Goal: Book appointment/travel/reservation

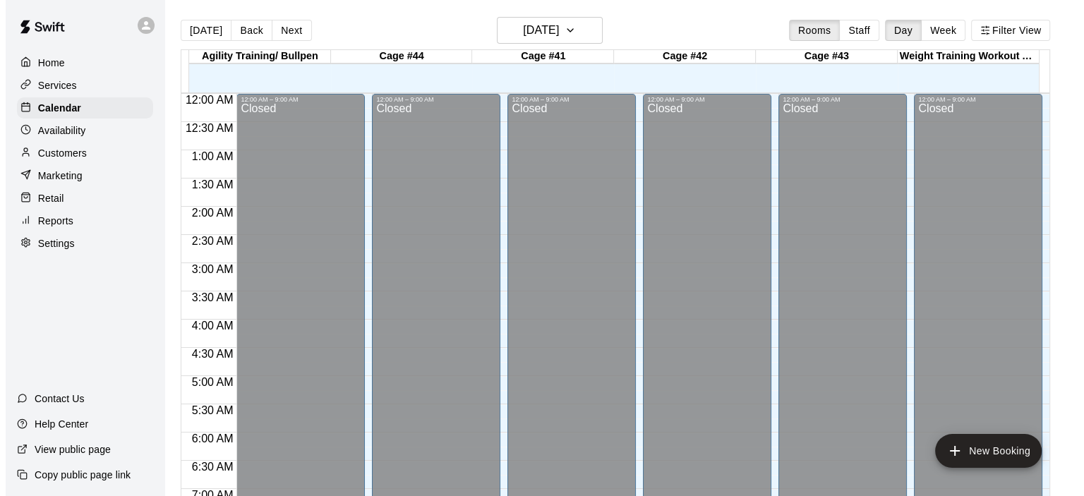
scroll to position [821, 0]
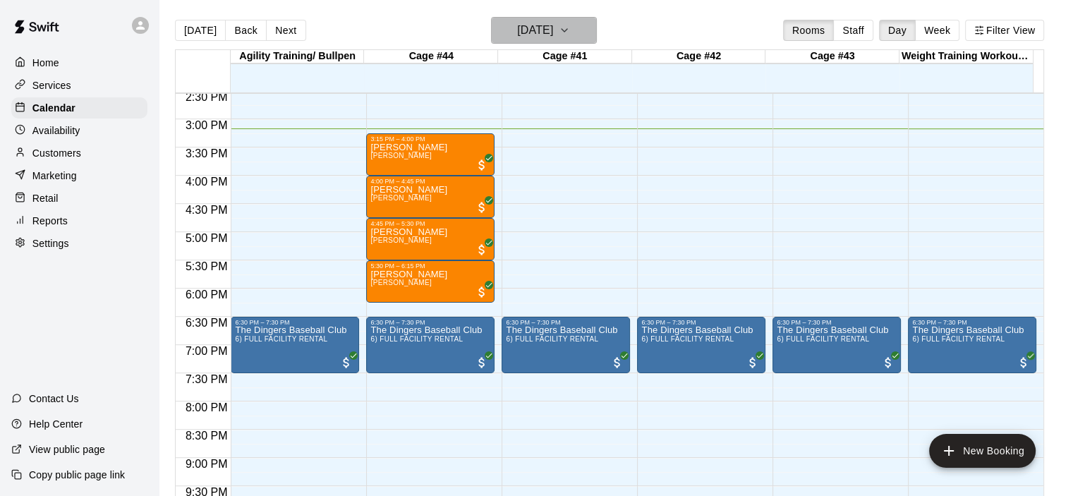
click at [570, 32] on icon "button" at bounding box center [564, 30] width 11 height 17
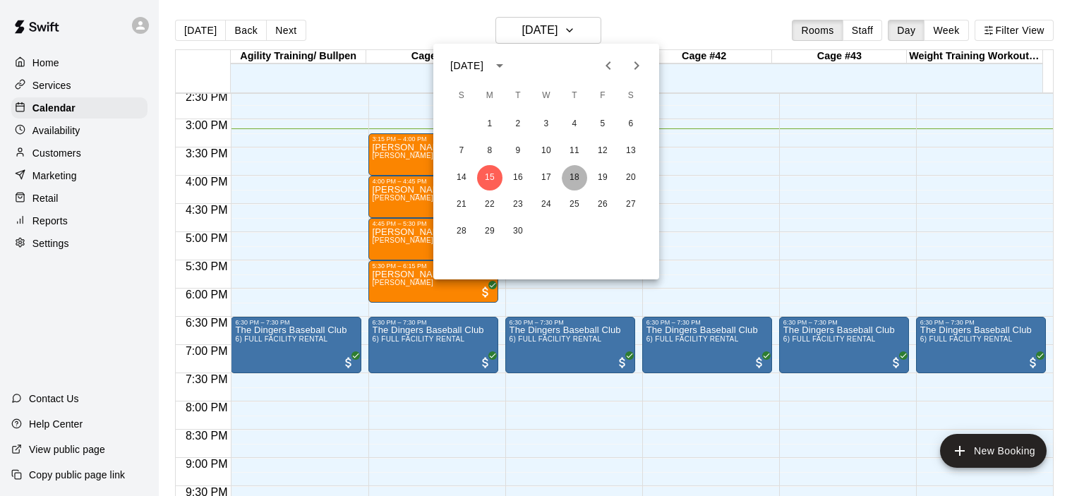
click at [585, 176] on button "18" at bounding box center [574, 177] width 25 height 25
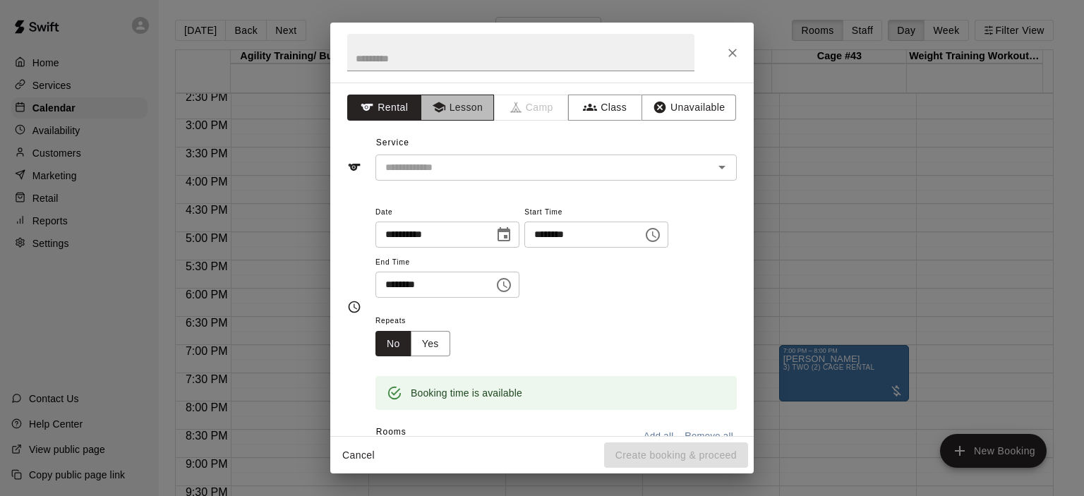
click at [466, 107] on button "Lesson" at bounding box center [458, 108] width 74 height 26
click at [713, 167] on icon "Open" at bounding box center [721, 167] width 17 height 17
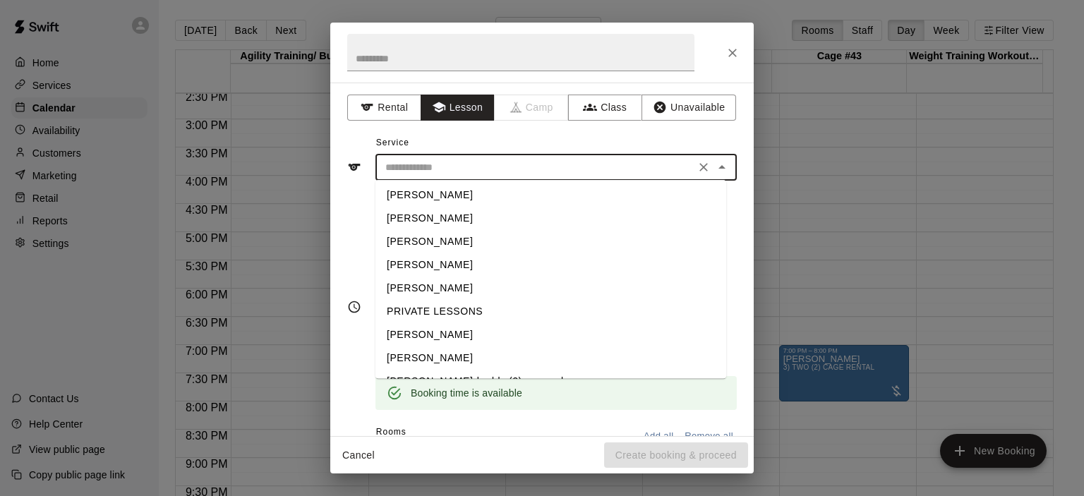
scroll to position [45, 0]
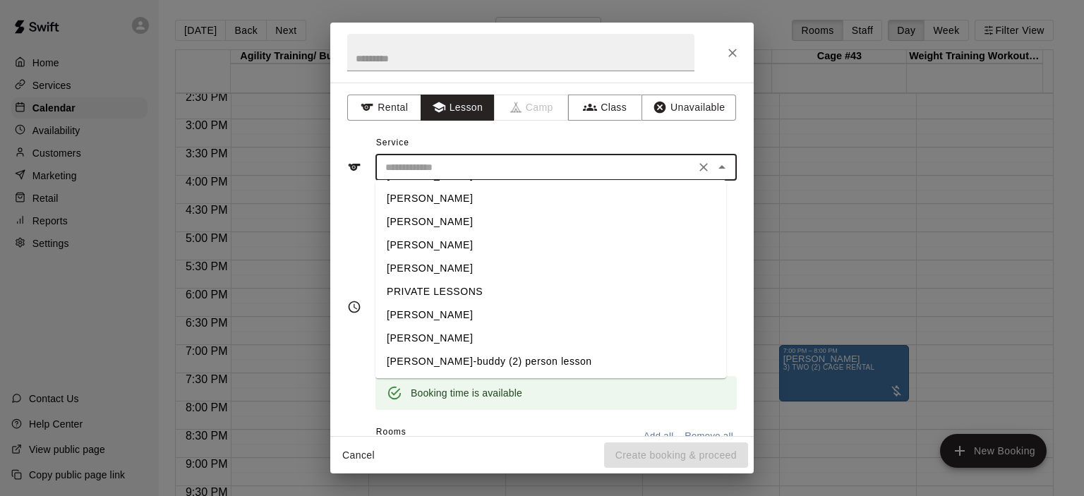
click at [452, 337] on li "[PERSON_NAME]" at bounding box center [550, 338] width 351 height 23
type input "**********"
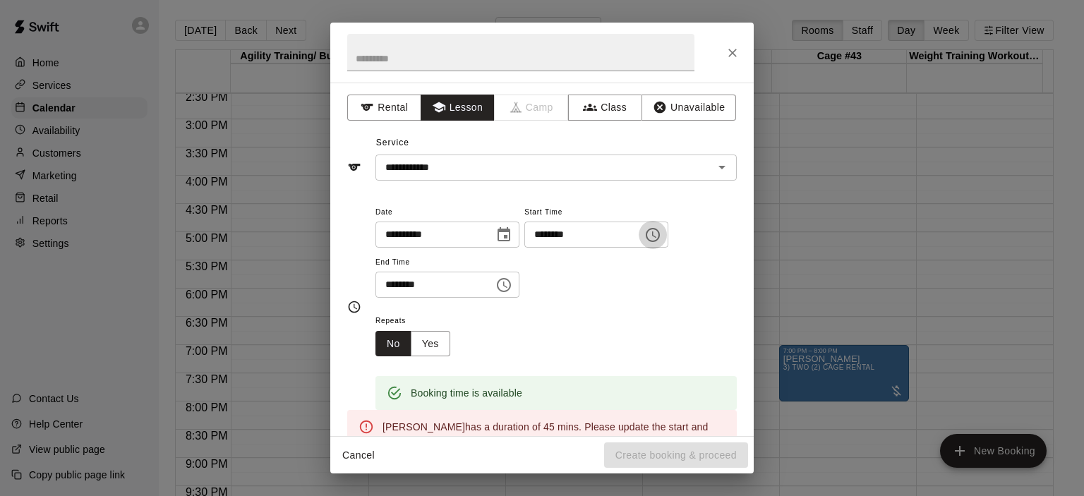
click at [661, 237] on icon "Choose time, selected time is 5:15 PM" at bounding box center [652, 235] width 17 height 17
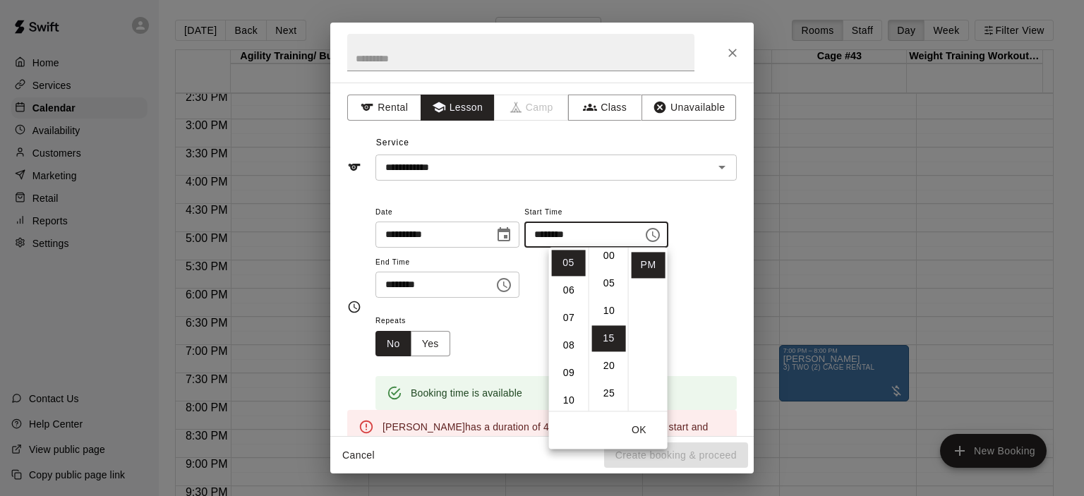
scroll to position [0, 0]
click at [613, 262] on li "00" at bounding box center [609, 263] width 34 height 26
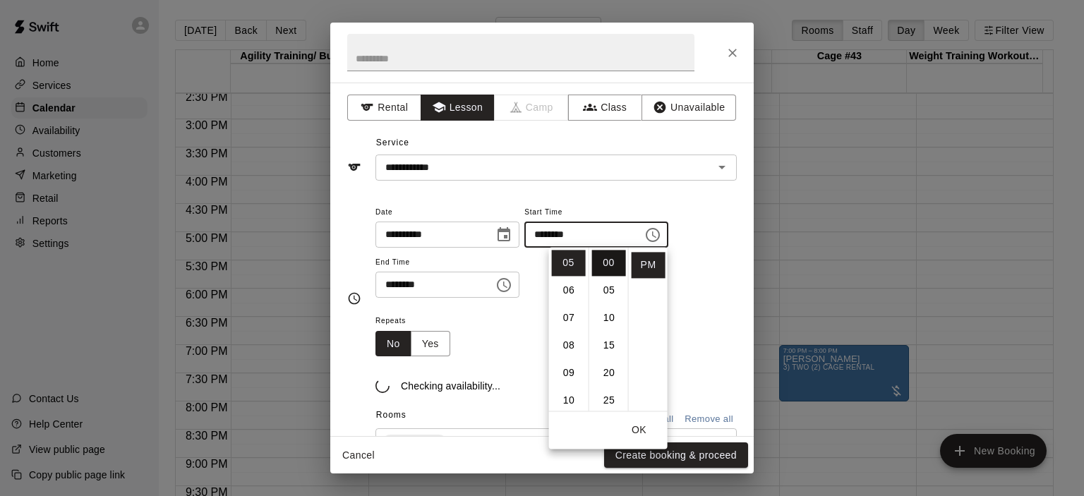
type input "********"
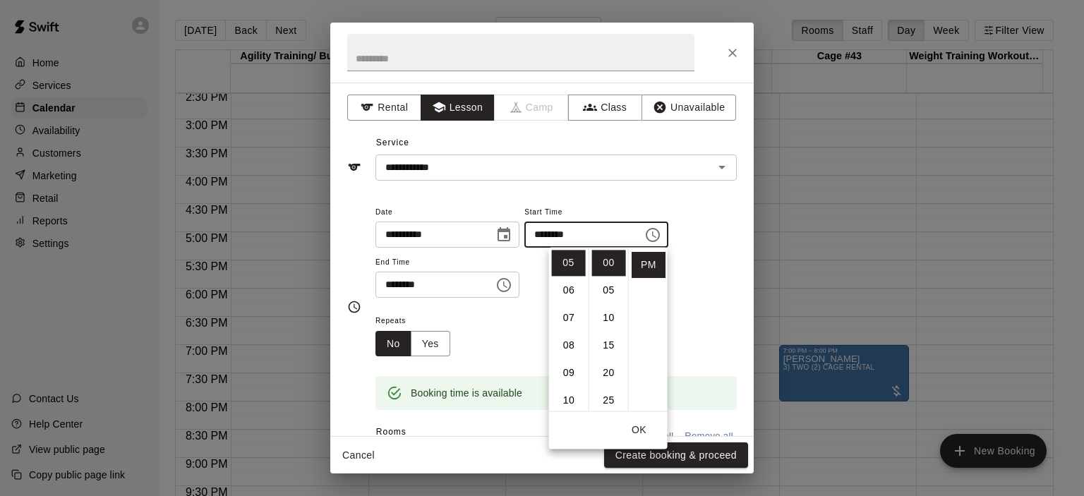
click at [505, 313] on div "Repeats No Yes" at bounding box center [555, 334] width 361 height 44
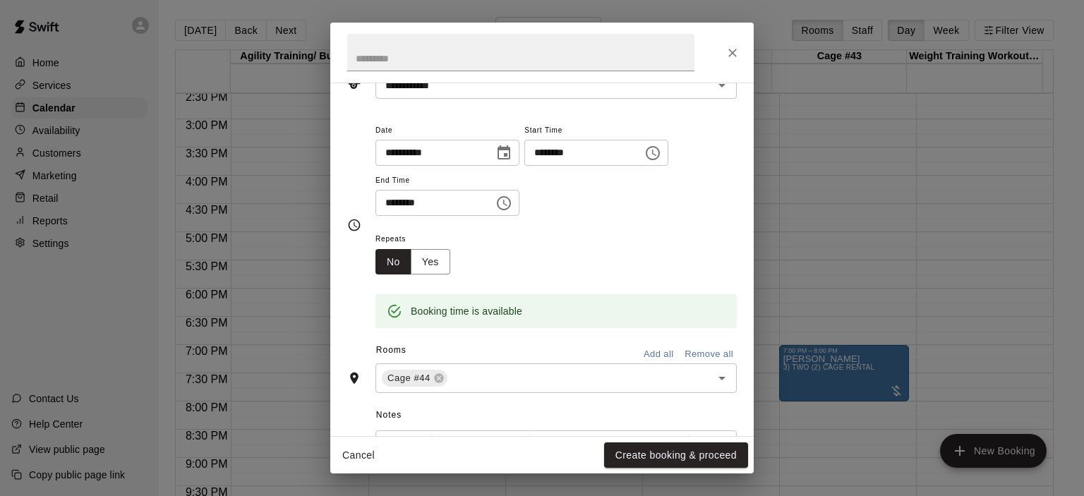
scroll to position [141, 0]
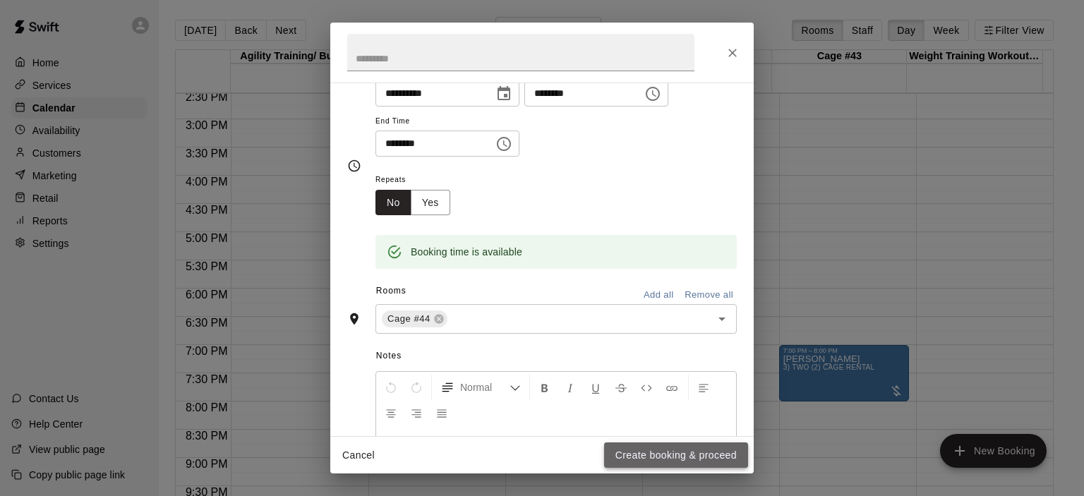
click at [662, 448] on button "Create booking & proceed" at bounding box center [676, 455] width 144 height 26
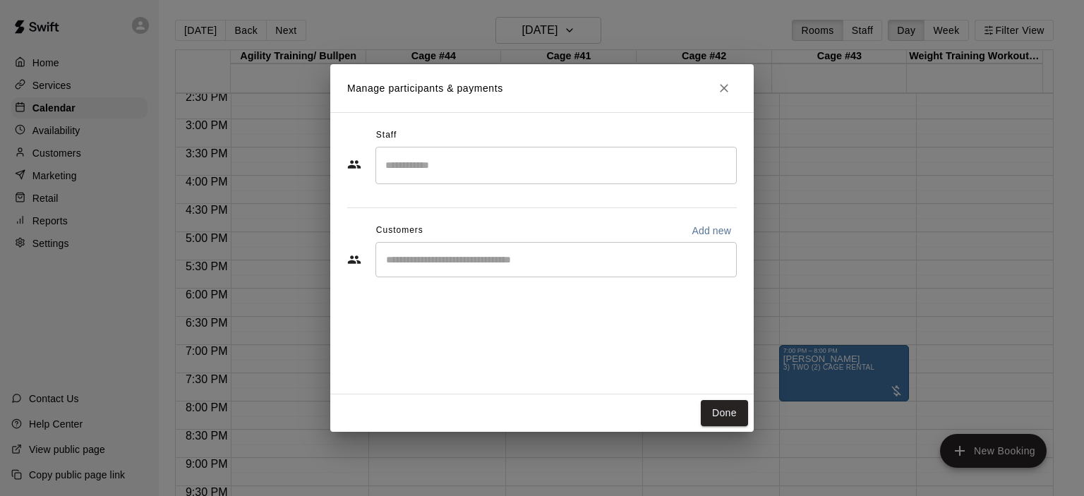
click at [488, 265] on input "Start typing to search customers..." at bounding box center [556, 260] width 349 height 14
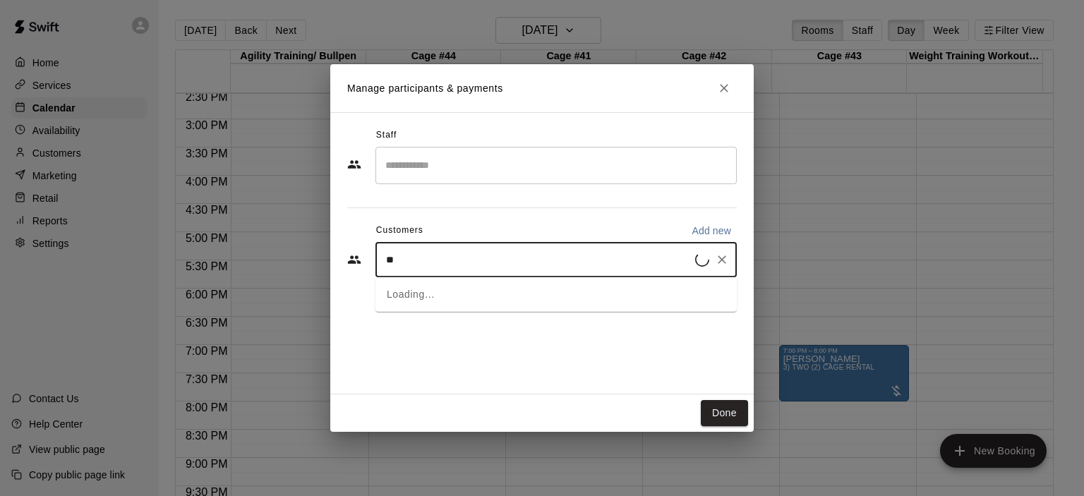
type input "***"
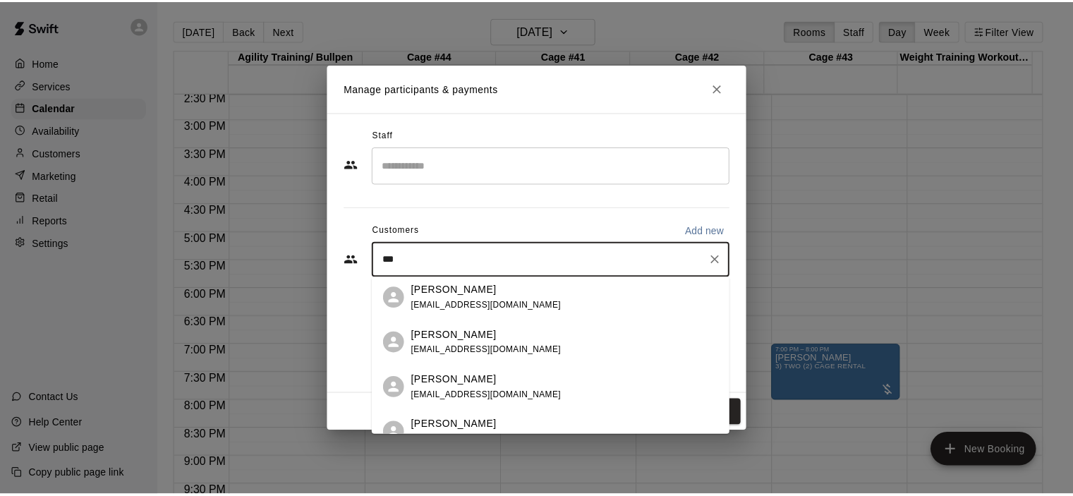
scroll to position [203, 0]
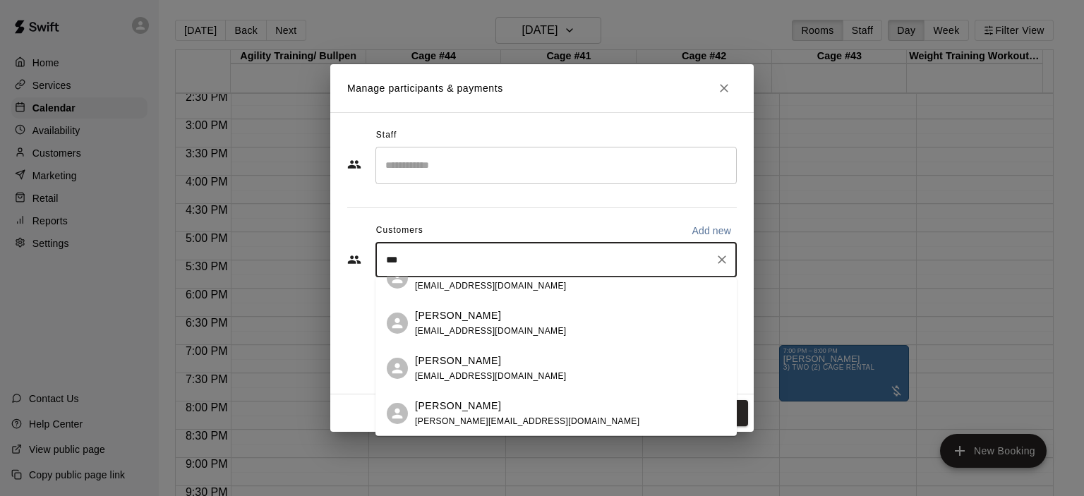
click at [496, 326] on span "[EMAIL_ADDRESS][DOMAIN_NAME]" at bounding box center [491, 330] width 152 height 10
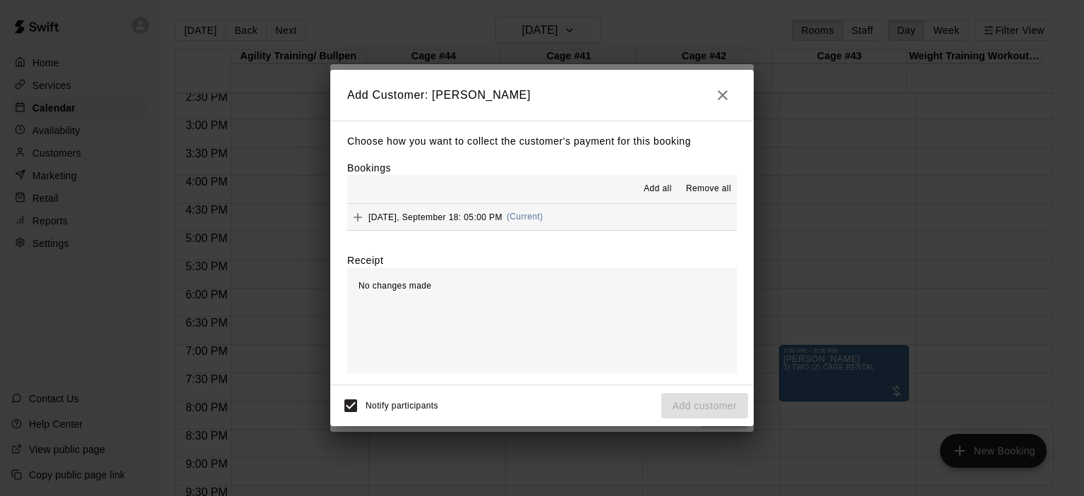
click at [538, 218] on span "(Current)" at bounding box center [525, 217] width 37 height 10
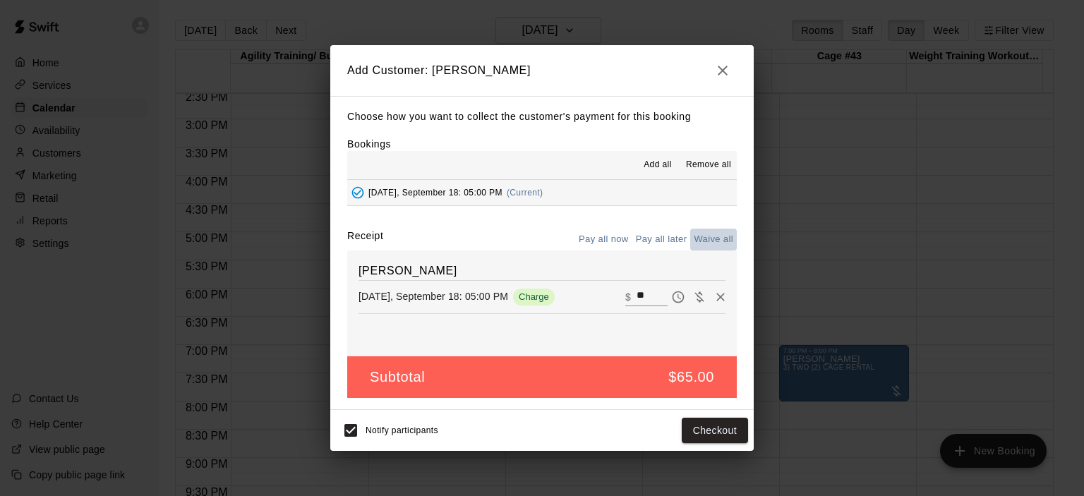
click at [716, 238] on button "Waive all" at bounding box center [713, 240] width 47 height 22
type input "*"
click at [710, 426] on button "Add customer" at bounding box center [704, 431] width 87 height 26
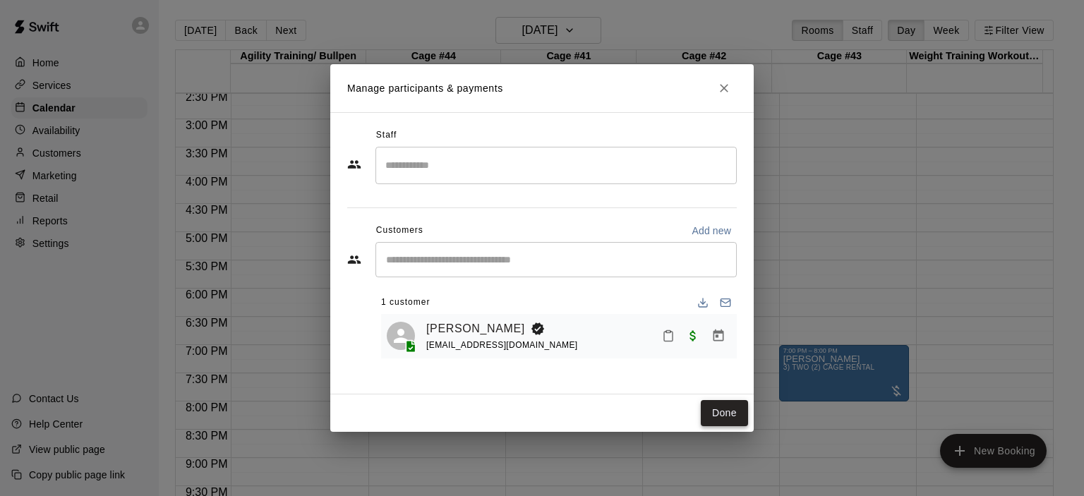
click at [740, 417] on button "Done" at bounding box center [724, 413] width 47 height 26
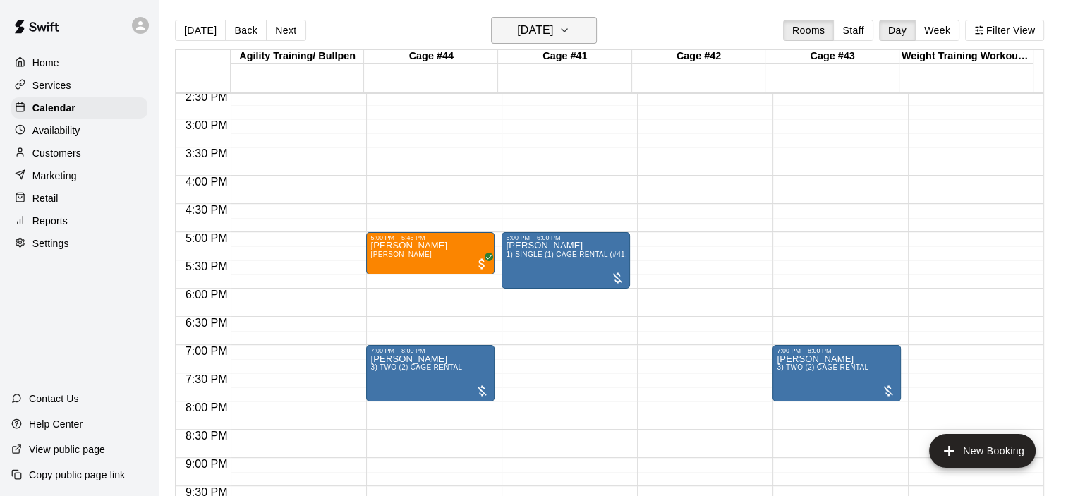
click at [570, 30] on icon "button" at bounding box center [564, 30] width 11 height 17
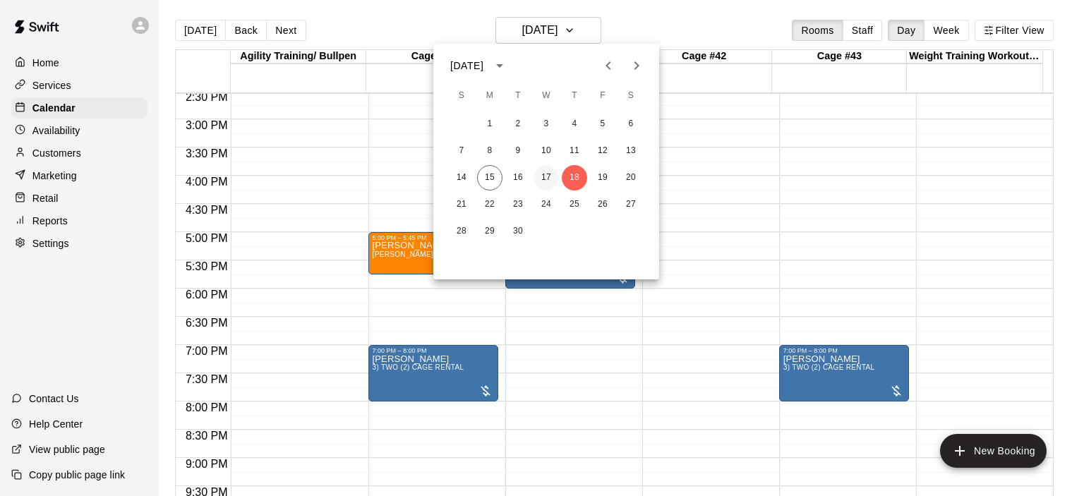
click at [545, 177] on button "17" at bounding box center [546, 177] width 25 height 25
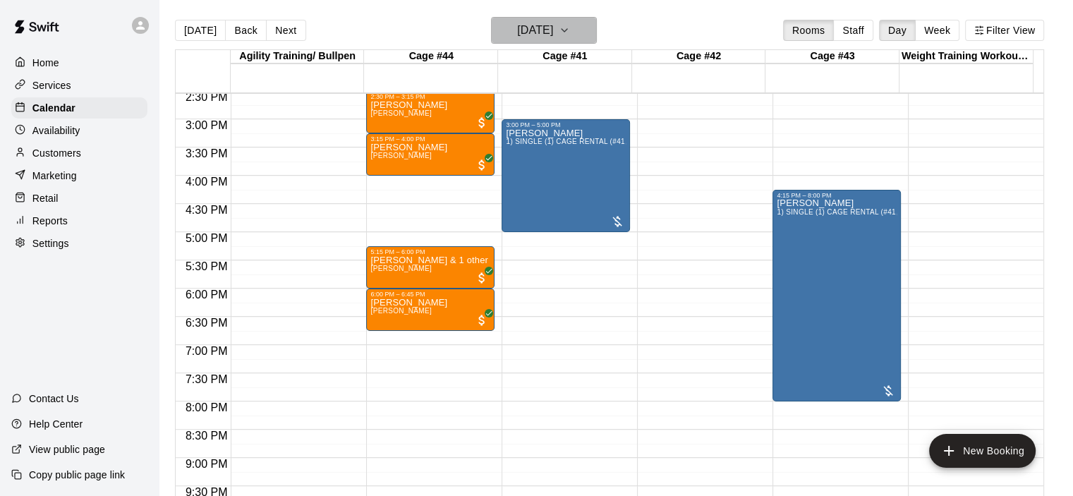
click at [570, 31] on icon "button" at bounding box center [564, 30] width 11 height 17
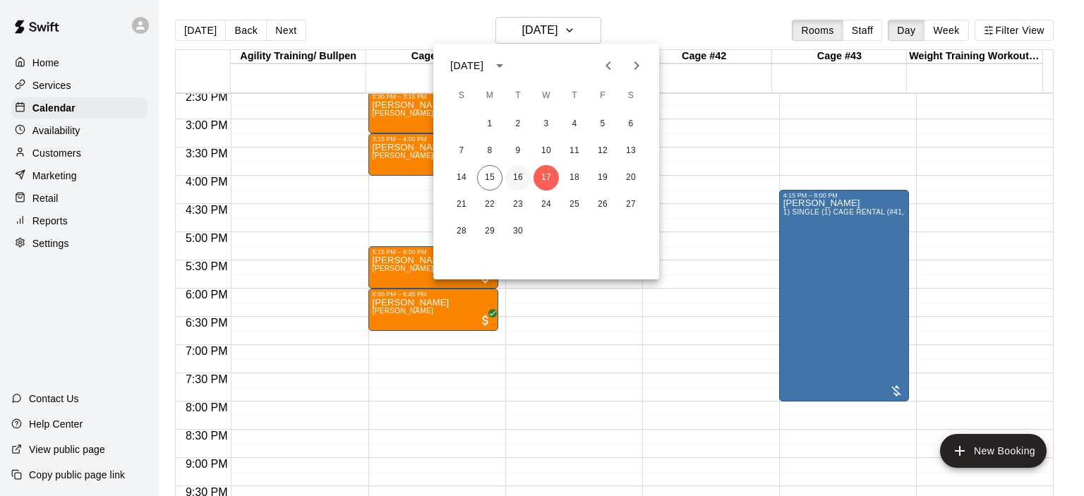
click at [523, 177] on button "16" at bounding box center [517, 177] width 25 height 25
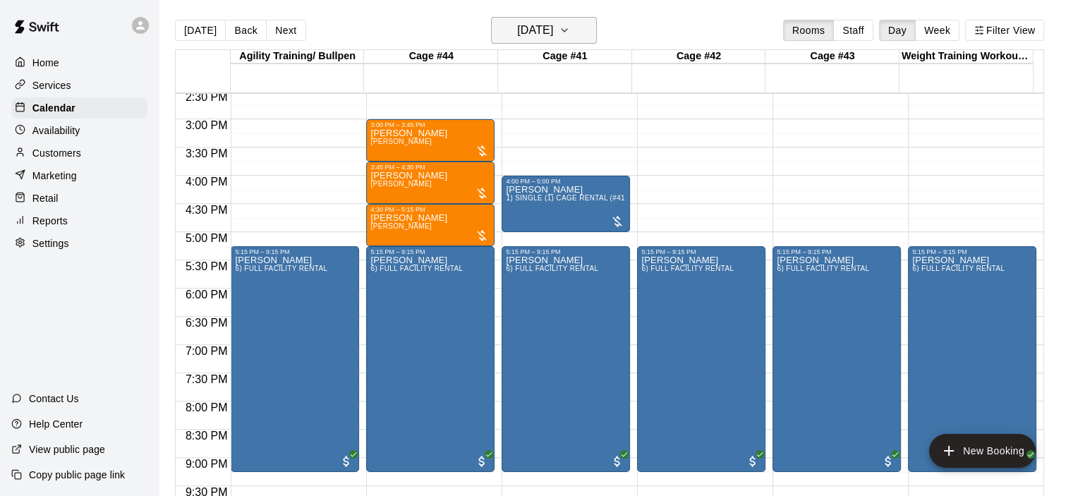
click at [570, 30] on icon "button" at bounding box center [564, 30] width 11 height 17
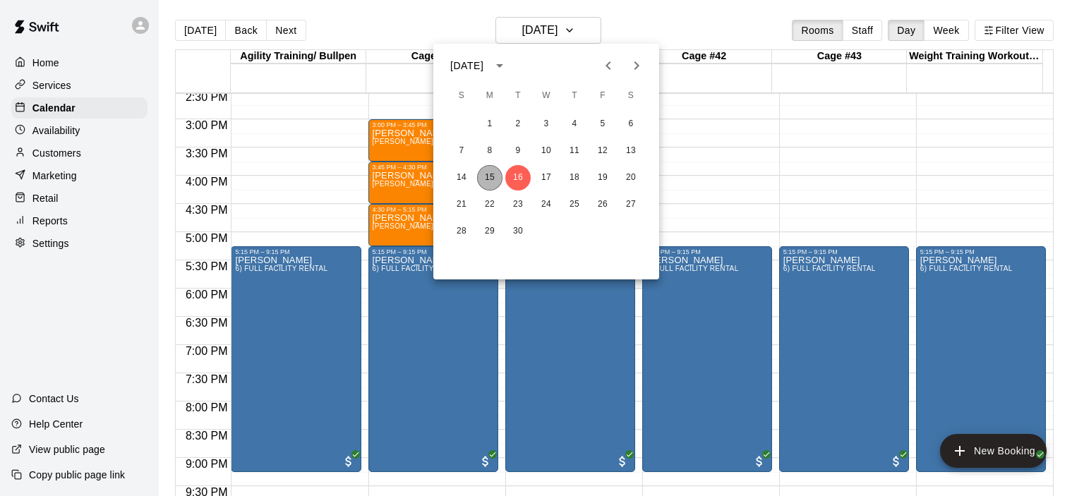
click at [497, 176] on button "15" at bounding box center [489, 177] width 25 height 25
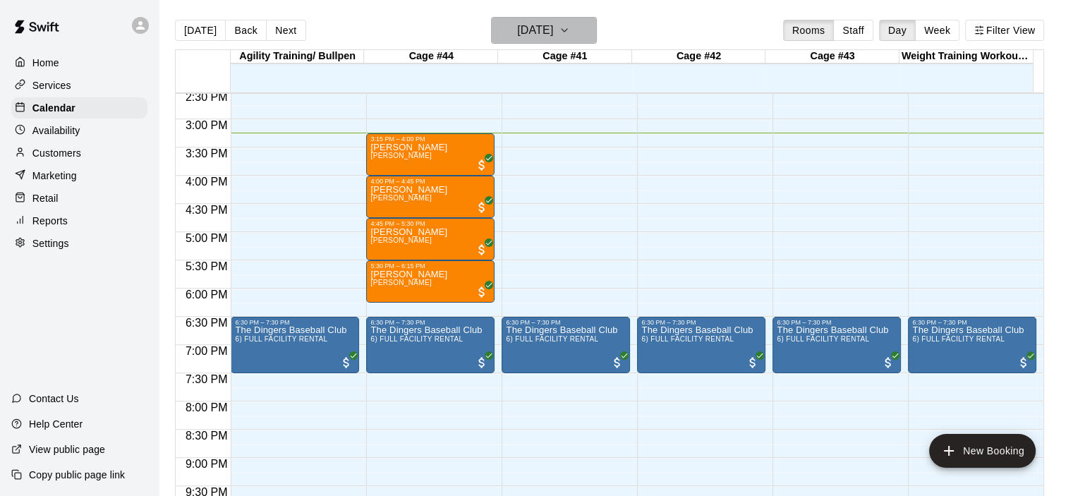
click at [570, 30] on icon "button" at bounding box center [564, 30] width 11 height 17
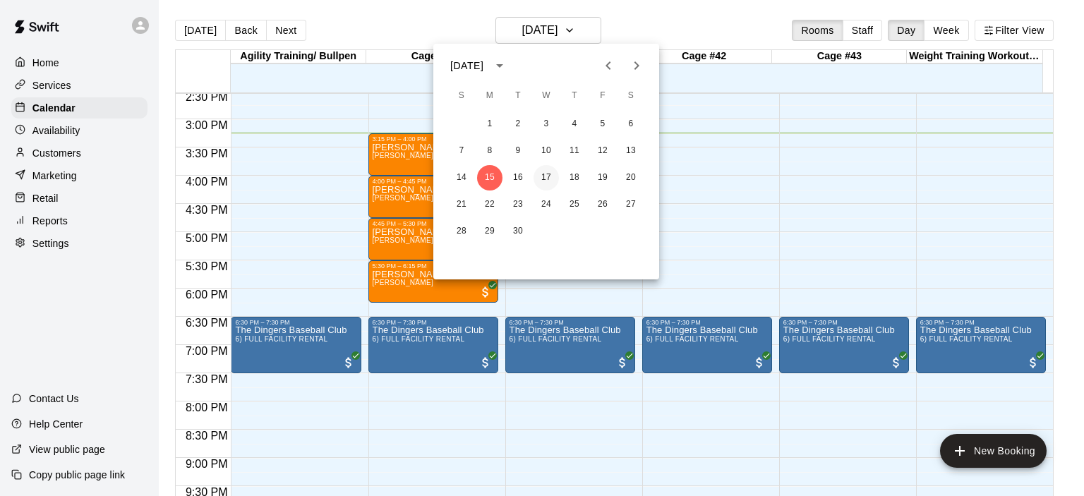
click at [552, 176] on button "17" at bounding box center [546, 177] width 25 height 25
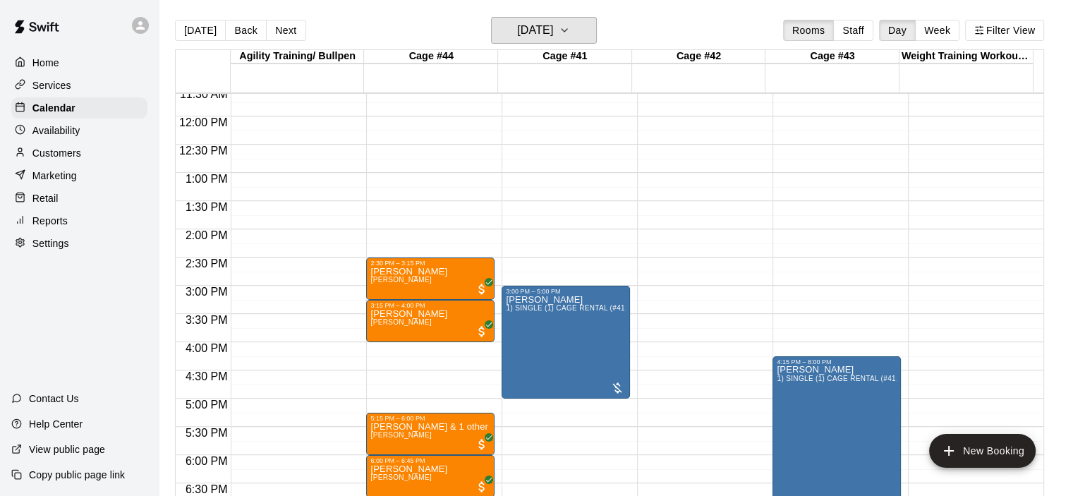
scroll to position [680, 0]
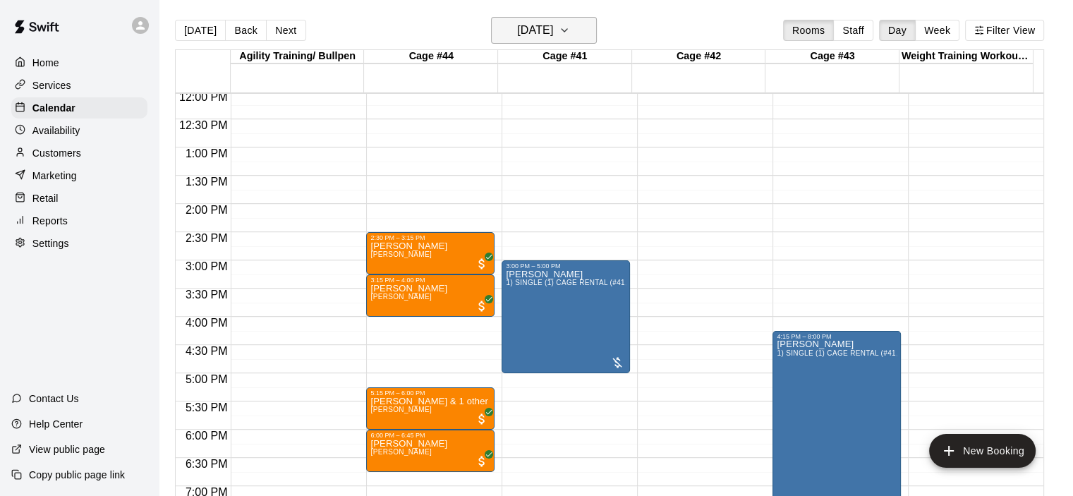
click at [570, 28] on icon "button" at bounding box center [564, 30] width 11 height 17
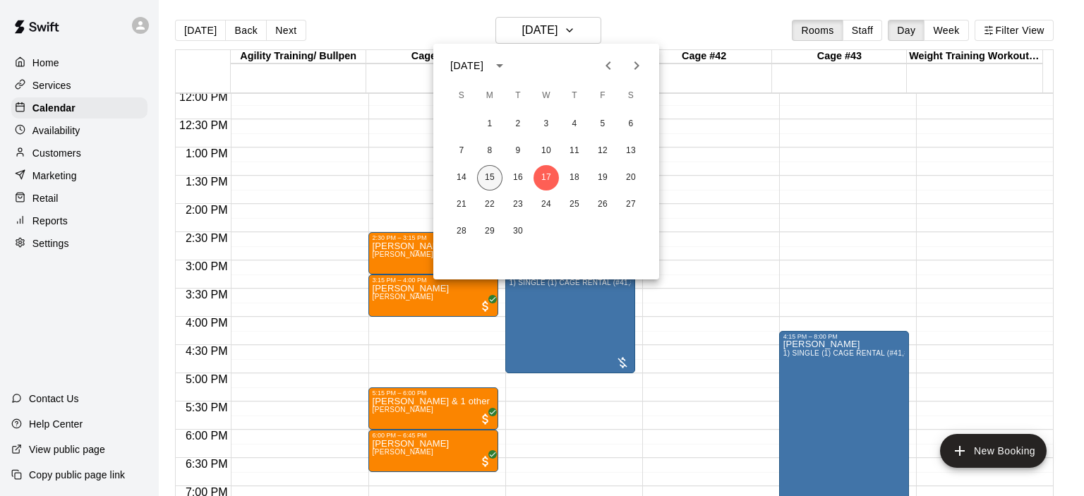
click at [491, 177] on button "15" at bounding box center [489, 177] width 25 height 25
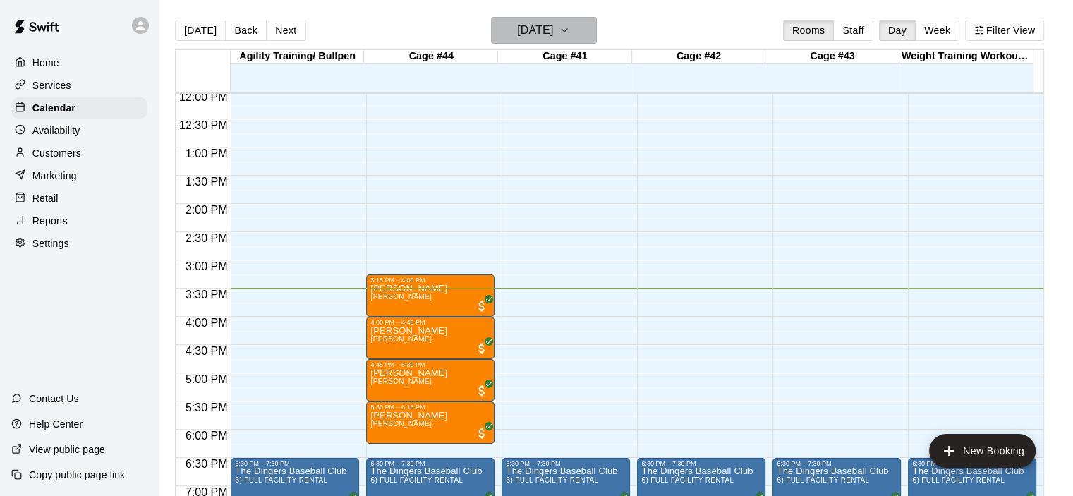
click at [570, 27] on icon "button" at bounding box center [564, 30] width 11 height 17
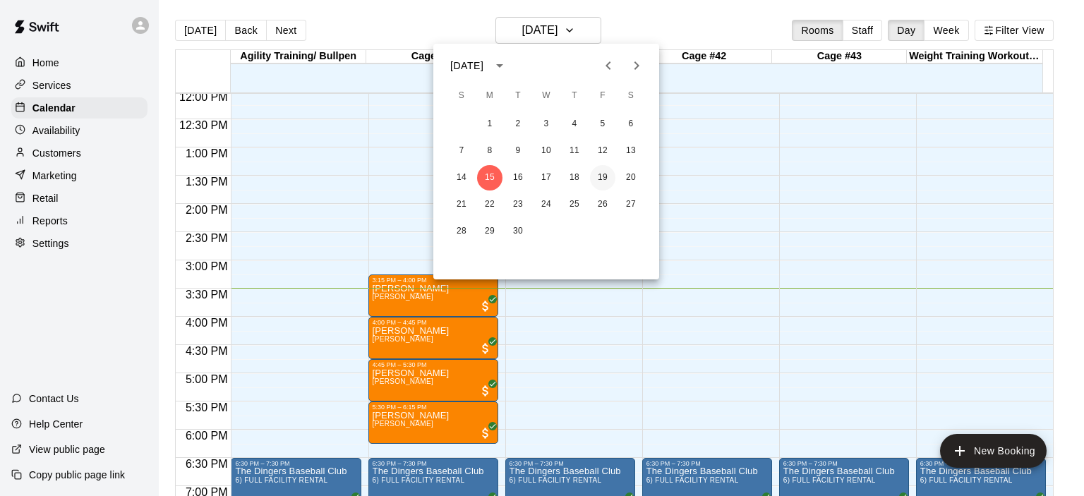
click at [601, 177] on button "19" at bounding box center [602, 177] width 25 height 25
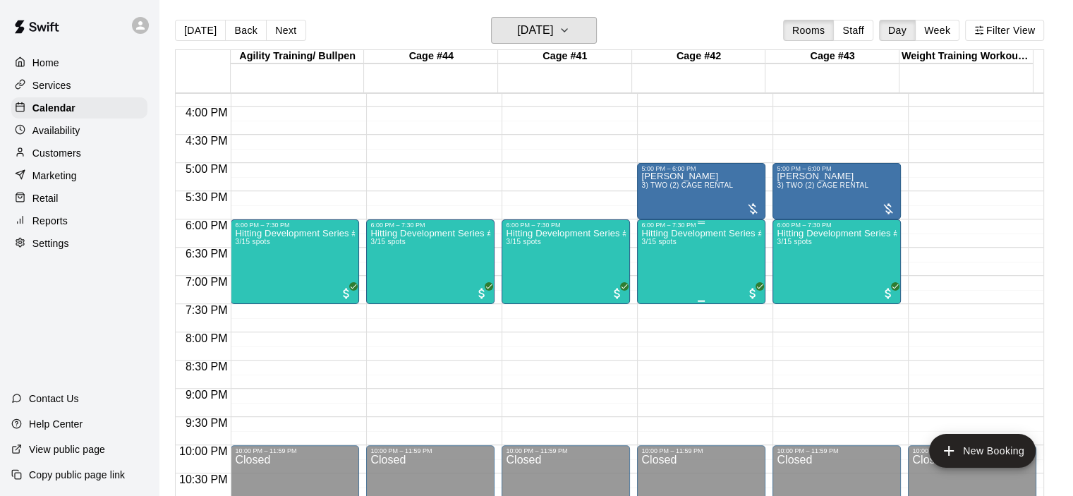
scroll to position [892, 0]
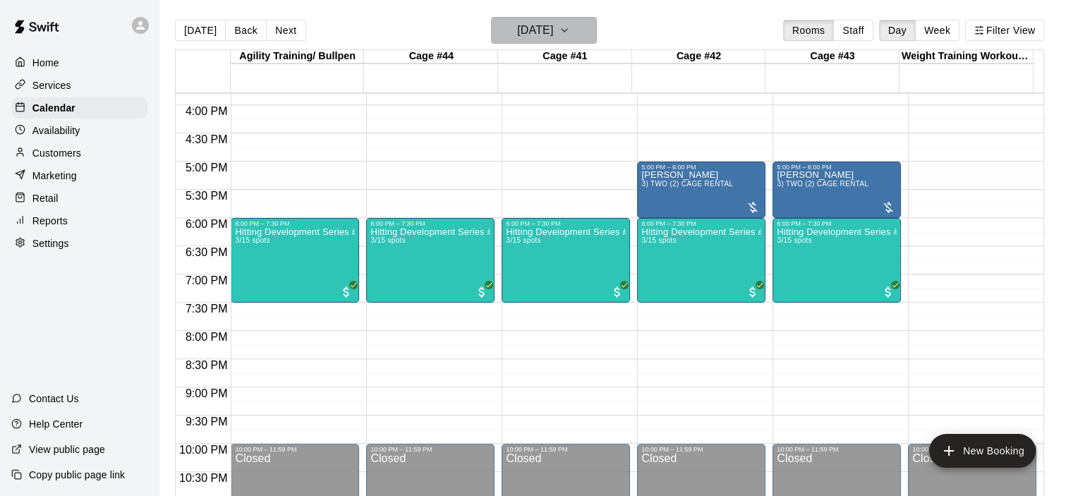
click at [570, 30] on icon "button" at bounding box center [564, 30] width 11 height 17
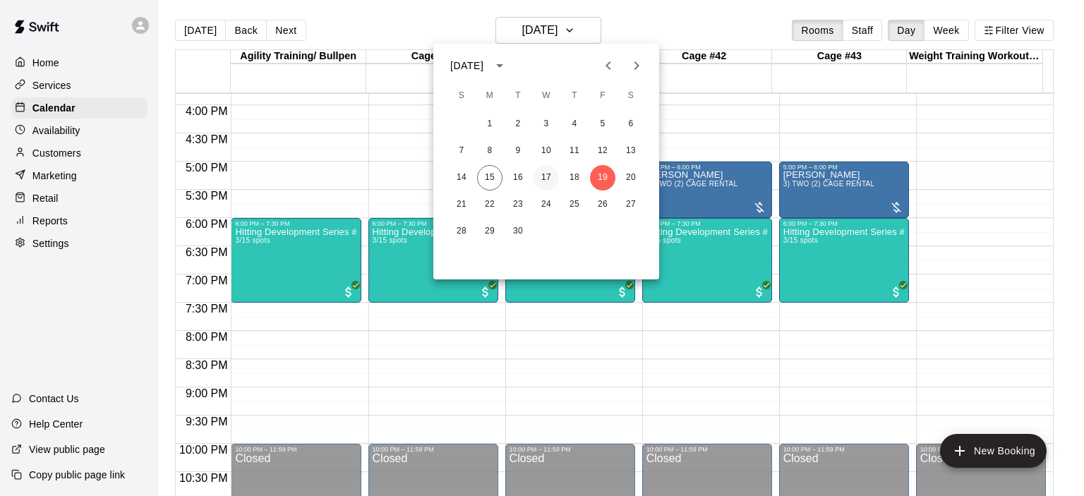
click at [550, 178] on button "17" at bounding box center [546, 177] width 25 height 25
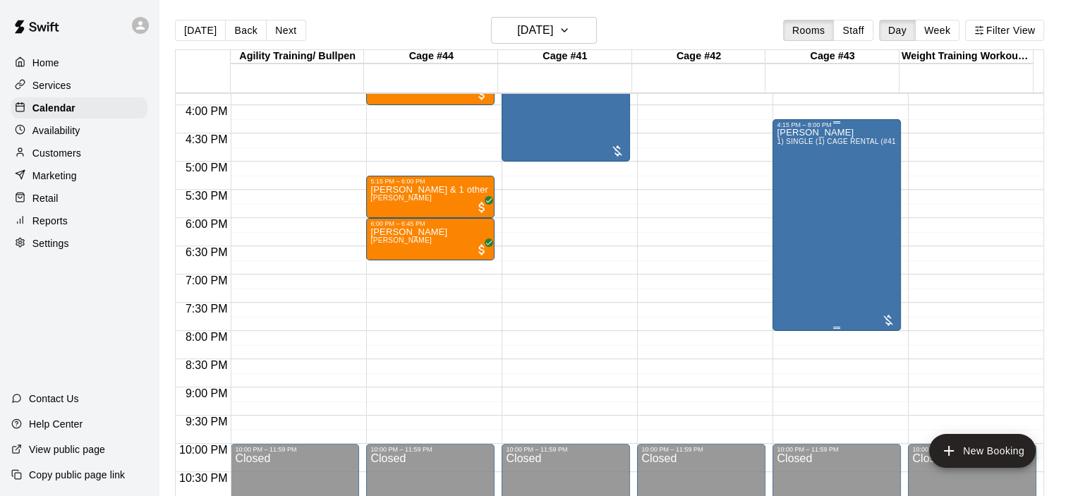
click at [821, 181] on div "[PERSON_NAME] 1) SINGLE (1) CAGE RENTAL (#41,#42,#43)" at bounding box center [837, 376] width 120 height 496
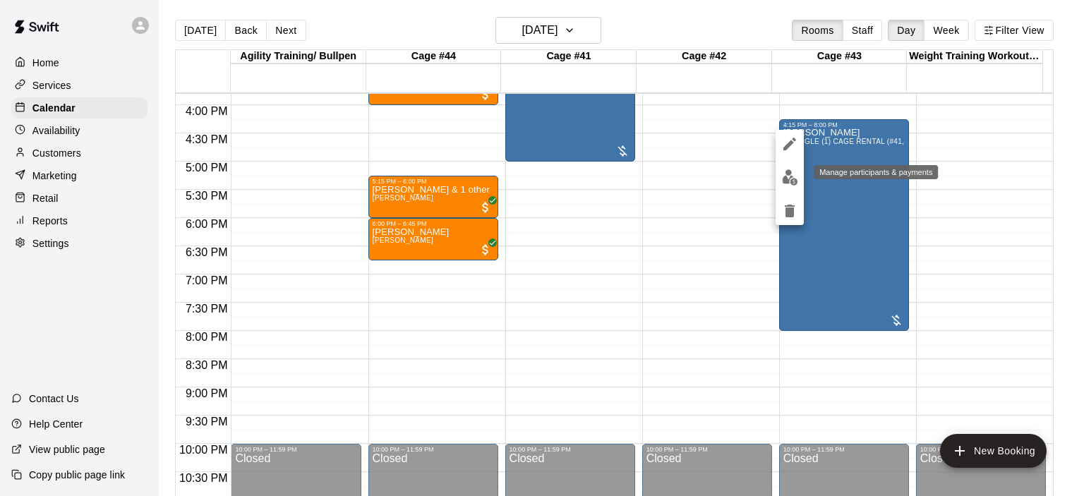
click at [791, 183] on img "edit" at bounding box center [790, 177] width 16 height 16
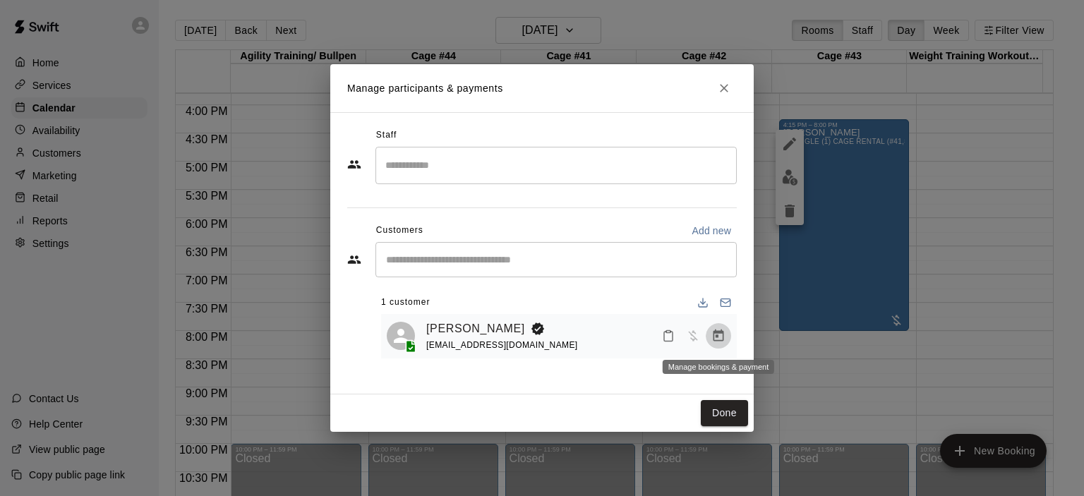
click at [721, 332] on icon "Manage bookings & payment" at bounding box center [718, 336] width 11 height 12
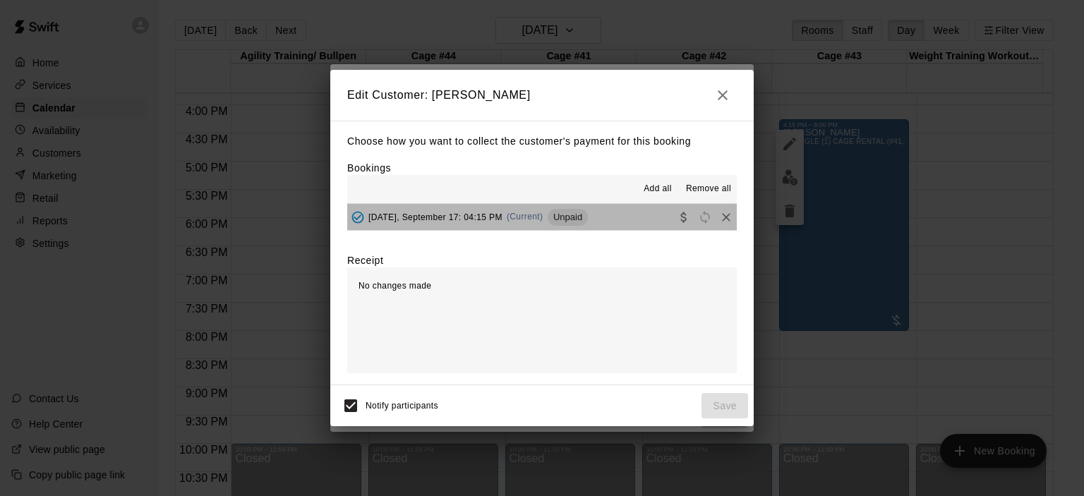
click at [543, 219] on span "(Current)" at bounding box center [525, 217] width 37 height 10
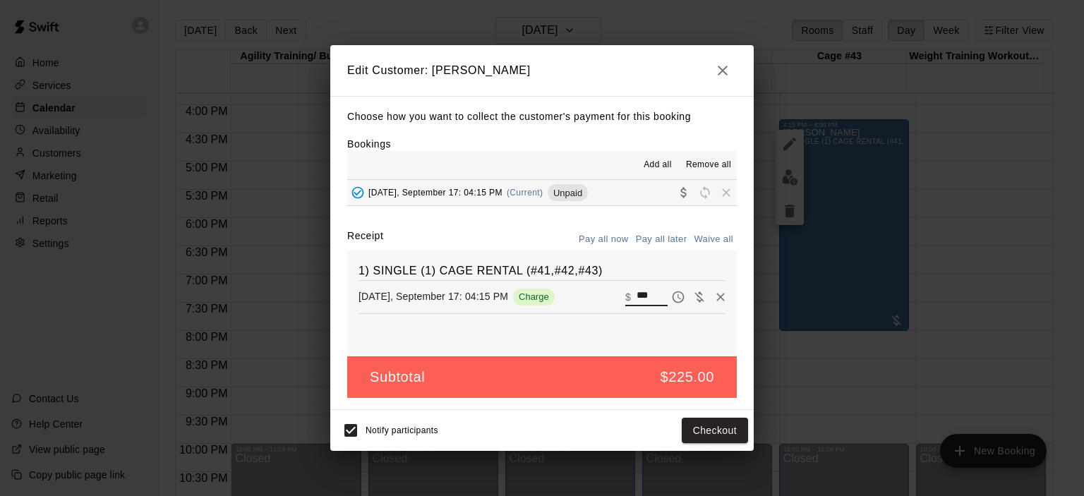
click at [644, 293] on input "***" at bounding box center [652, 297] width 31 height 18
type input "*"
type input "***"
click at [725, 430] on button "Checkout" at bounding box center [715, 431] width 66 height 26
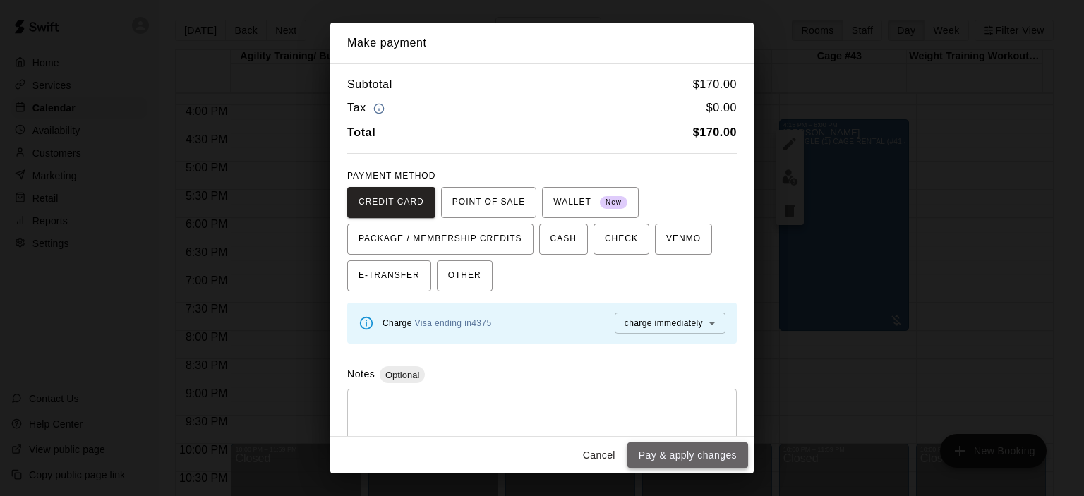
click at [706, 454] on button "Pay & apply changes" at bounding box center [687, 455] width 121 height 26
click at [706, 454] on div "Cancel Pay & apply changes" at bounding box center [541, 455] width 423 height 37
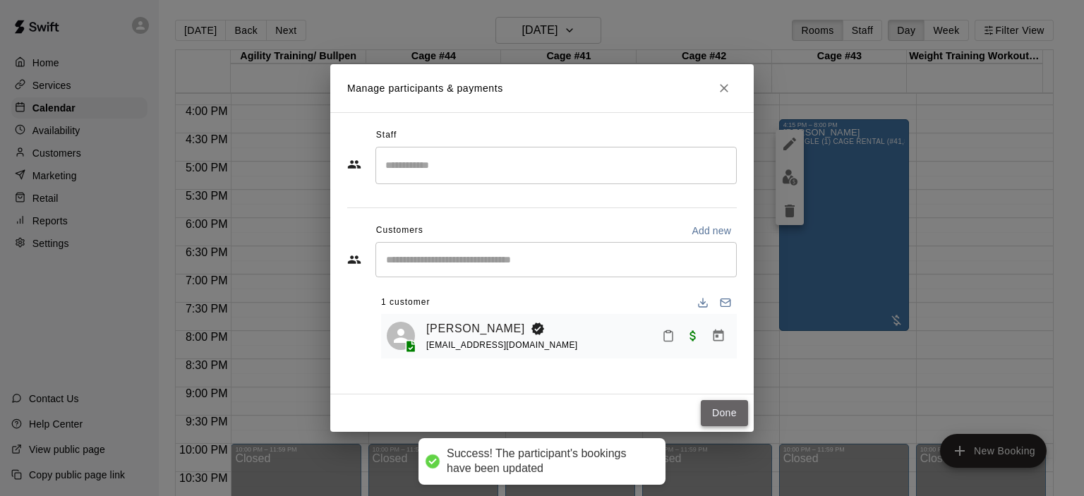
click at [721, 417] on button "Done" at bounding box center [724, 413] width 47 height 26
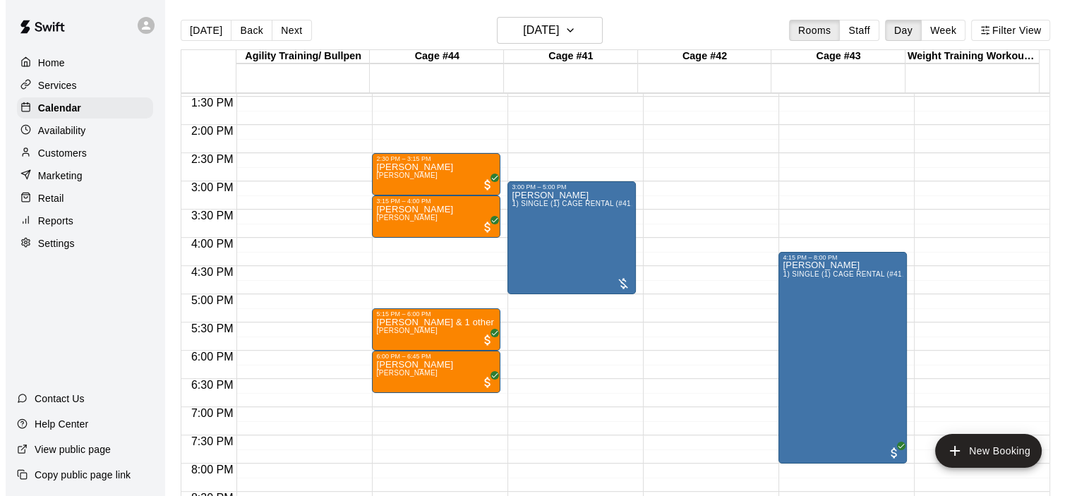
scroll to position [751, 0]
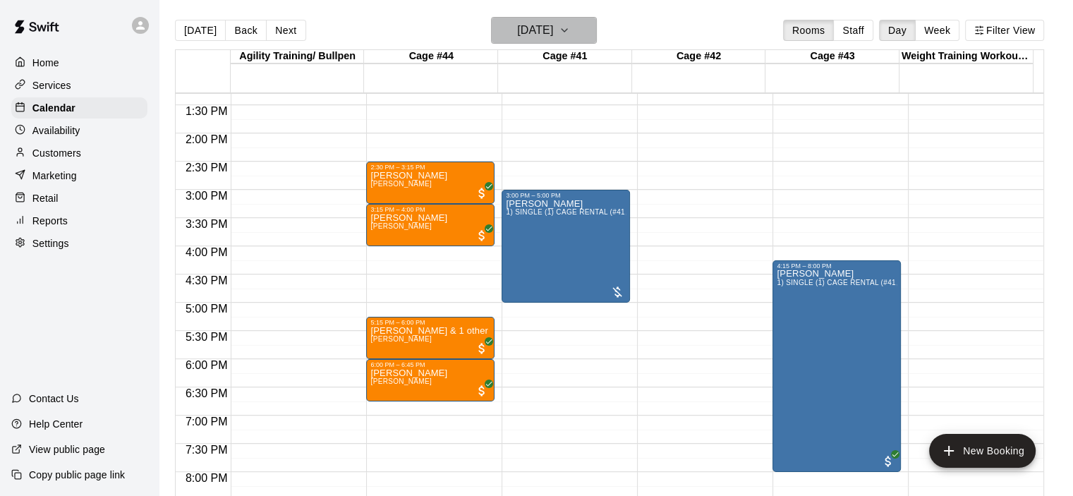
click at [570, 28] on icon "button" at bounding box center [564, 30] width 11 height 17
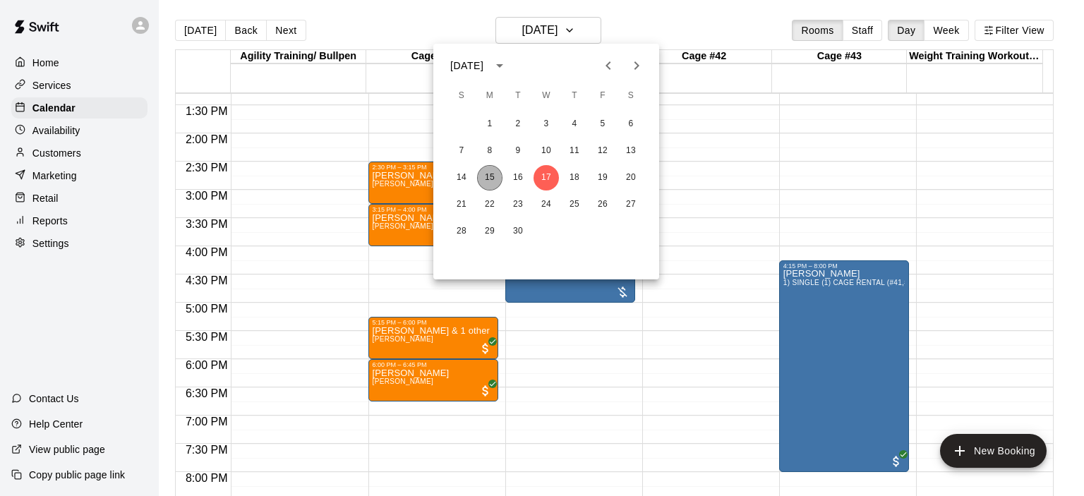
click at [497, 181] on button "15" at bounding box center [489, 177] width 25 height 25
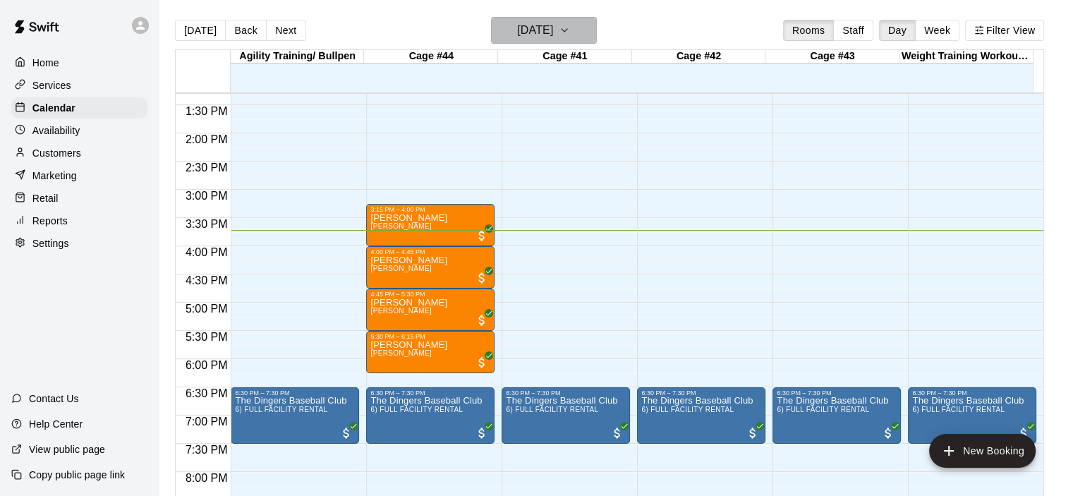
click at [570, 33] on icon "button" at bounding box center [564, 30] width 11 height 17
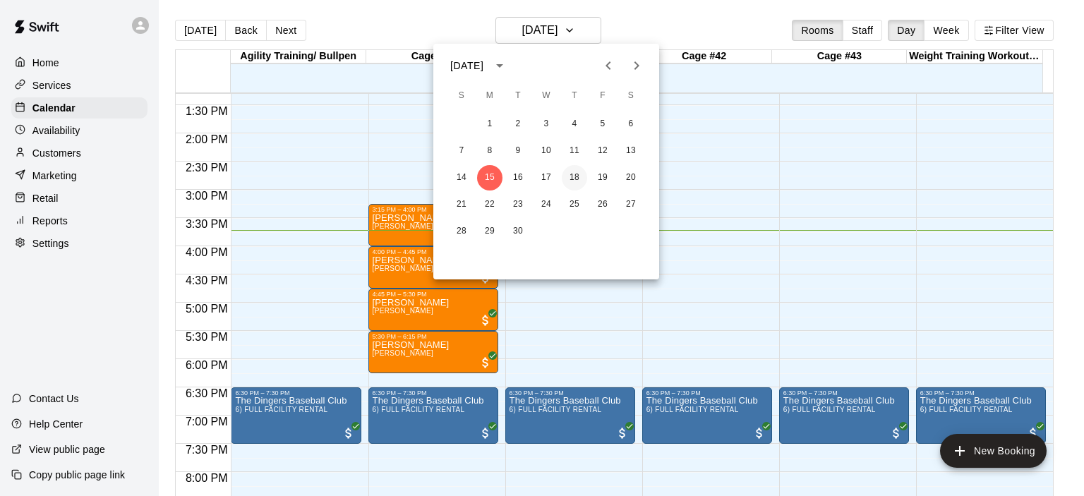
click at [574, 173] on button "18" at bounding box center [574, 177] width 25 height 25
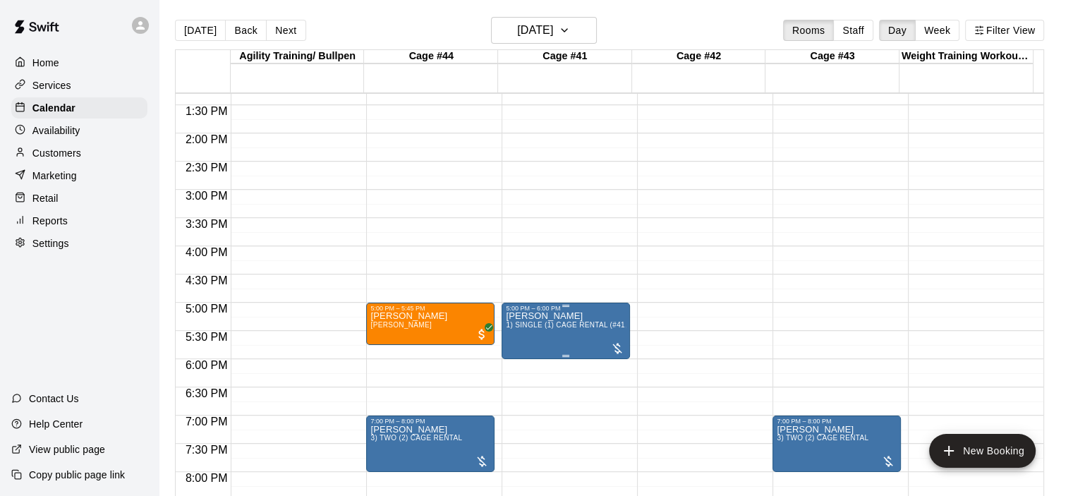
click at [563, 325] on span "1) SINGLE (1) CAGE RENTAL (#41,#42,#43)" at bounding box center [581, 325] width 151 height 8
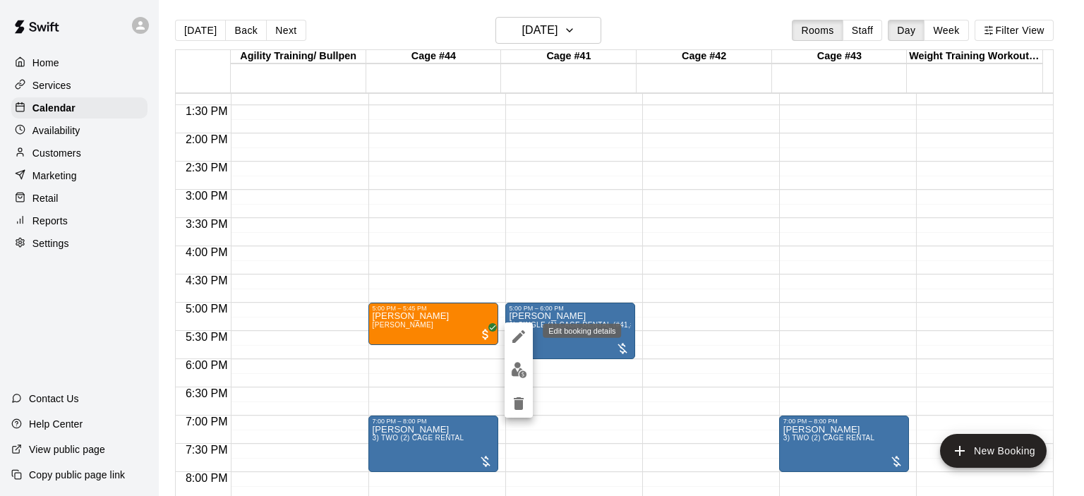
click at [515, 337] on icon "edit" at bounding box center [518, 336] width 17 height 17
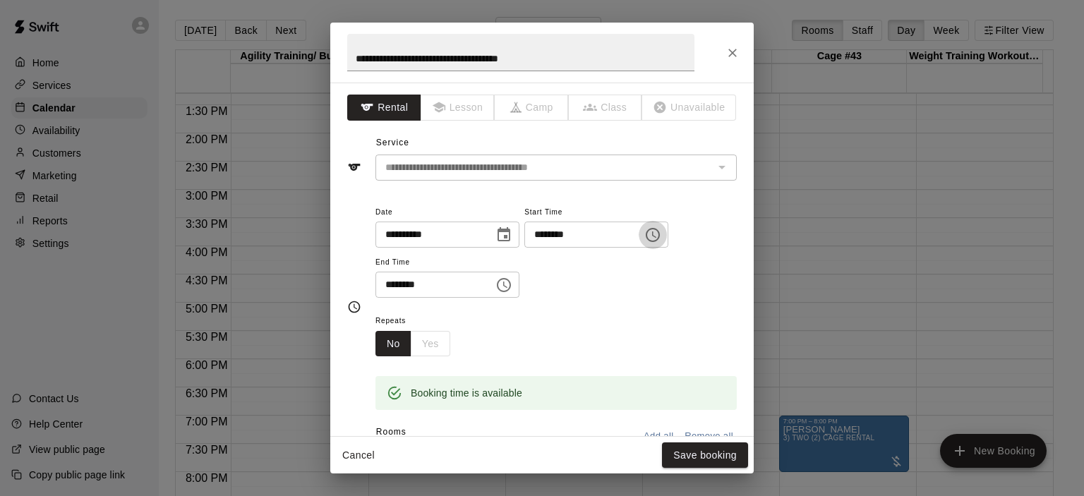
click at [661, 236] on icon "Choose time, selected time is 5:00 PM" at bounding box center [652, 235] width 17 height 17
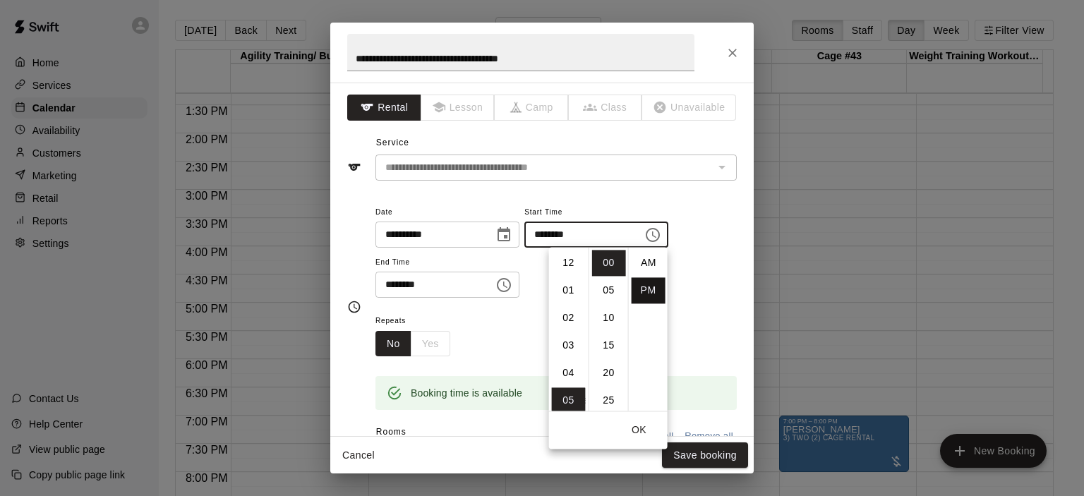
scroll to position [25, 0]
click at [567, 263] on li "04" at bounding box center [569, 264] width 34 height 26
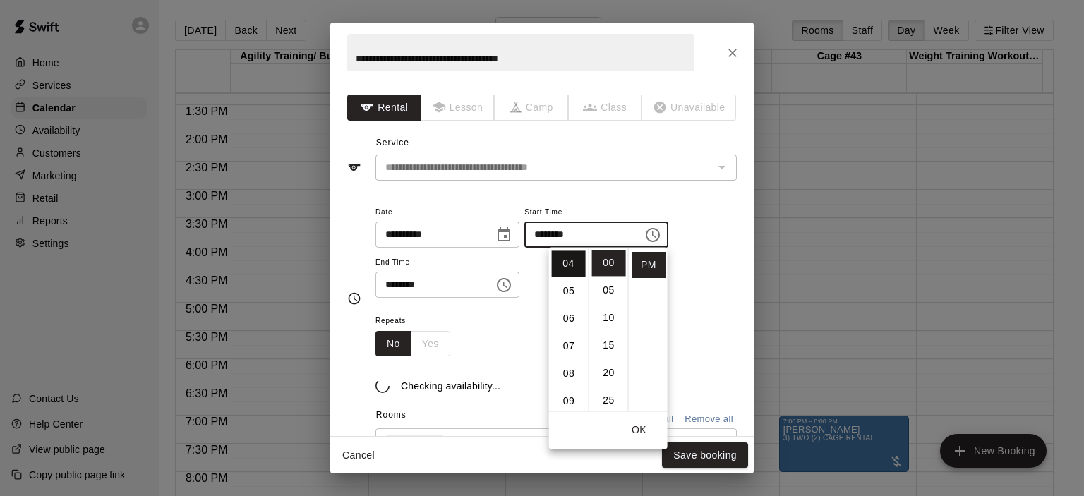
type input "********"
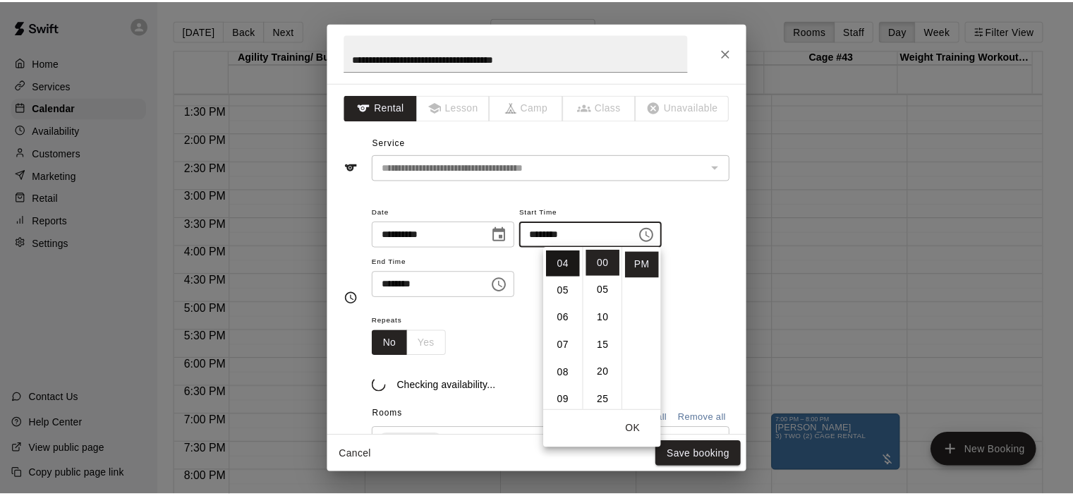
scroll to position [110, 0]
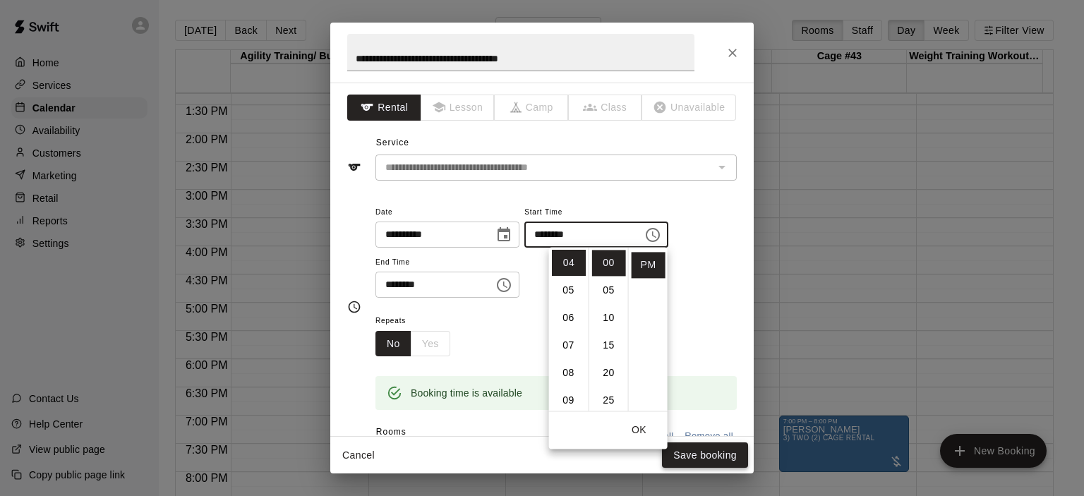
click at [709, 454] on button "Save booking" at bounding box center [705, 455] width 86 height 26
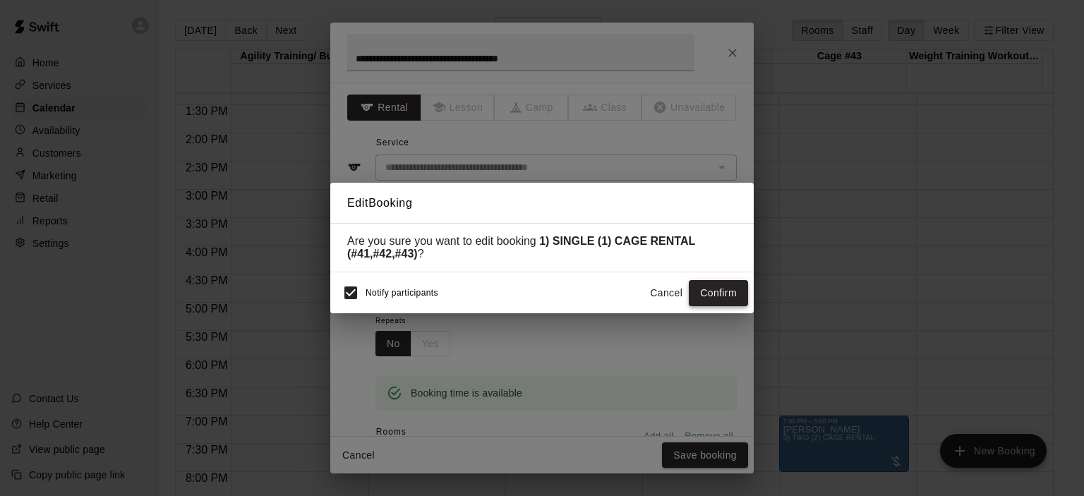
click at [713, 297] on button "Confirm" at bounding box center [718, 293] width 59 height 26
